Goal: Task Accomplishment & Management: Use online tool/utility

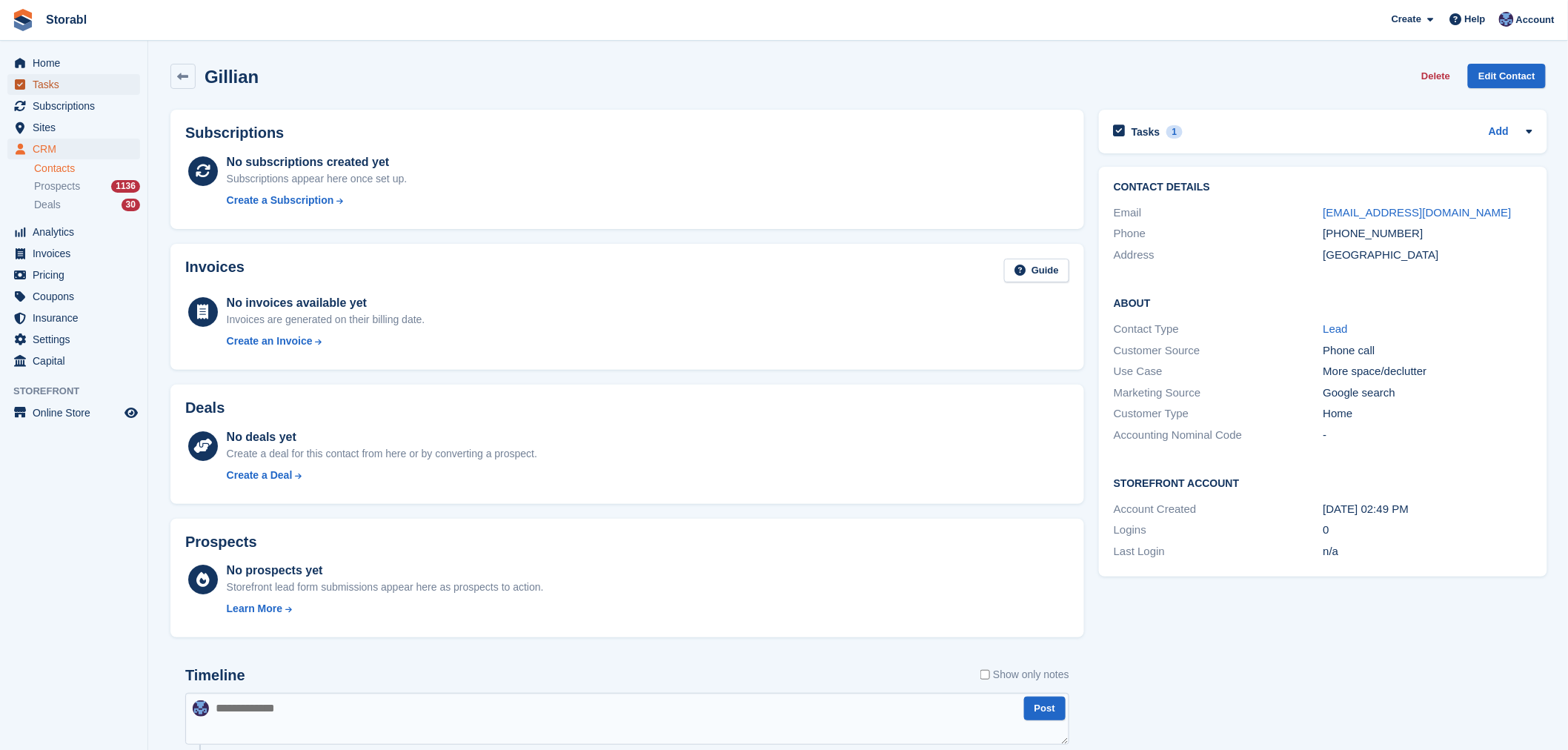
click at [65, 79] on span "Tasks" at bounding box center [77, 84] width 89 height 21
